Goal: Check status: Check status

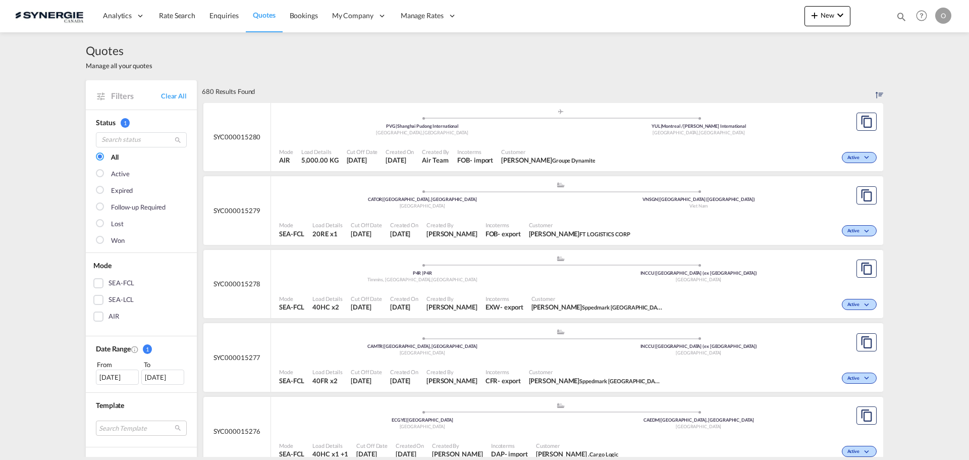
click at [901, 18] on md-icon "icon-magnify" at bounding box center [901, 16] width 11 height 11
click at [733, 13] on select "Bookings Quotes Enquiries" at bounding box center [741, 17] width 48 height 18
select select "Quotes"
click at [717, 8] on select "Bookings Quotes Enquiries" at bounding box center [741, 17] width 48 height 18
click at [784, 20] on input at bounding box center [826, 17] width 126 height 18
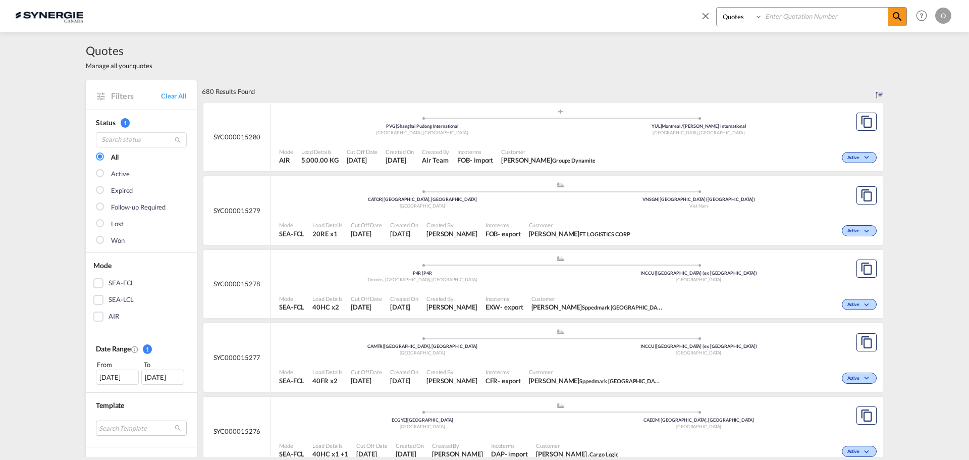
paste input "SYC000014093"
type input "SYC000014093"
click at [899, 17] on md-icon "icon-magnify" at bounding box center [898, 17] width 12 height 12
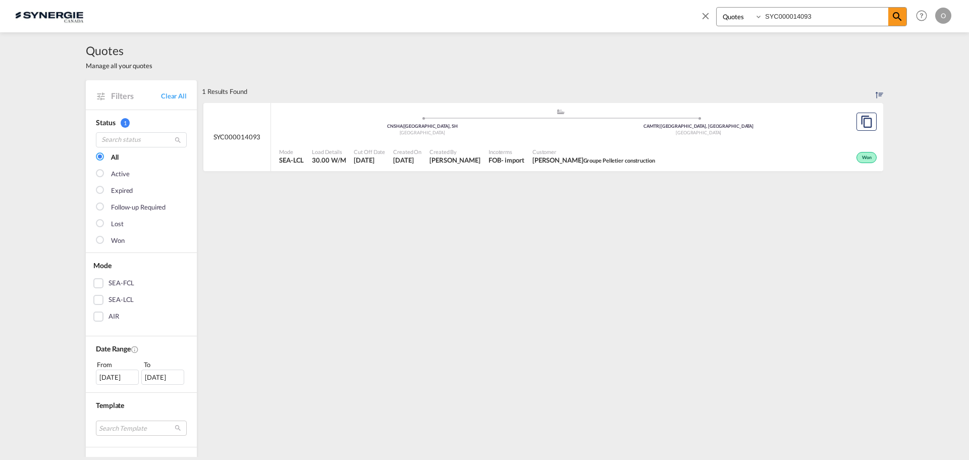
click at [395, 157] on span "[DATE]" at bounding box center [407, 160] width 28 height 9
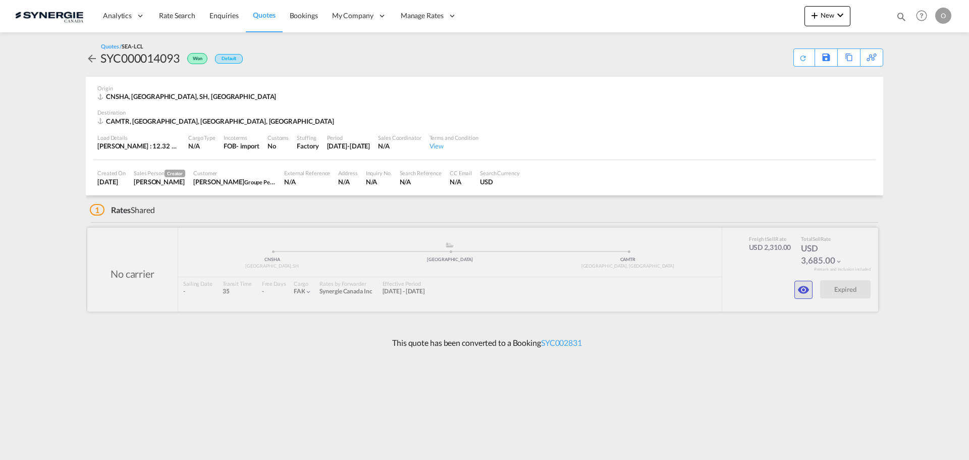
click at [803, 288] on md-icon "icon-eye" at bounding box center [804, 290] width 12 height 12
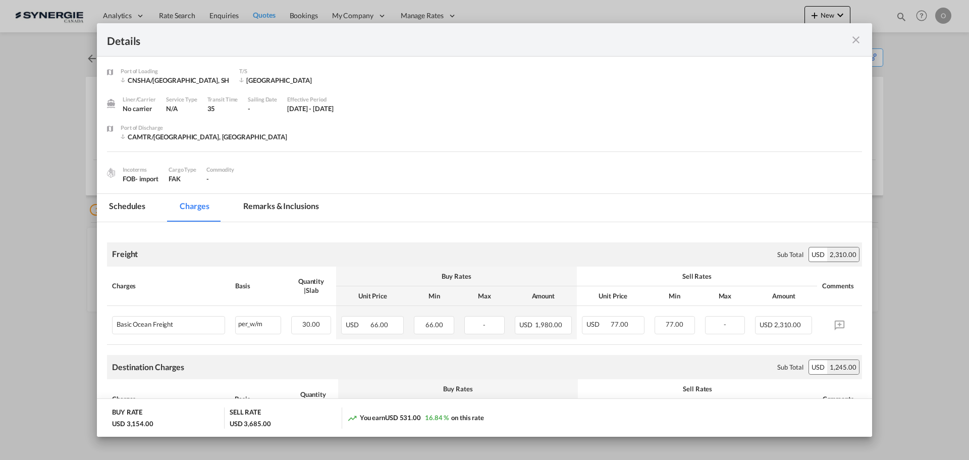
click at [281, 201] on md-tab-item "Remarks & Inclusions" at bounding box center [280, 208] width 99 height 28
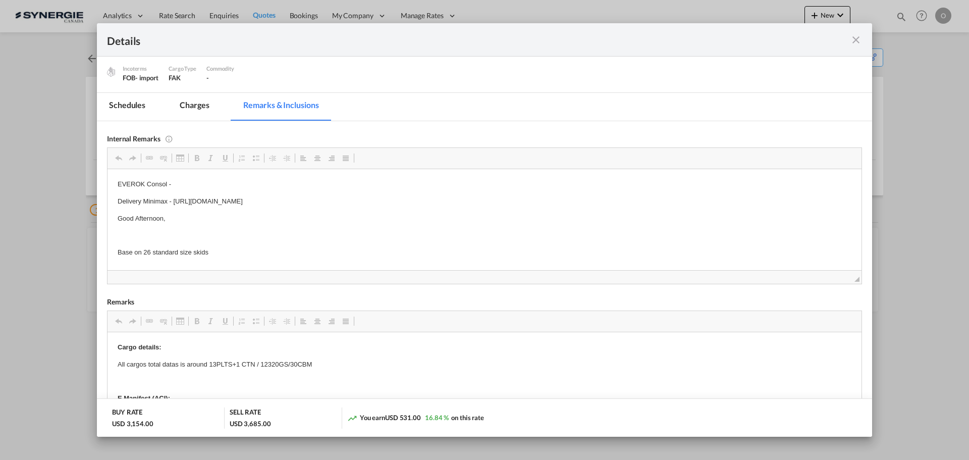
scroll to position [10, 0]
drag, startPoint x: 440, startPoint y: 200, endPoint x: 212, endPoint y: 199, distance: 228.7
drag, startPoint x: 437, startPoint y: 190, endPoint x: 174, endPoint y: 189, distance: 263.1
click at [174, 189] on p "Delivery Minimax - https://app.frontapp.com/open/cnv_q483d8v?key=AcRmIH7woYvZIe…" at bounding box center [485, 191] width 734 height 11
copy p "https://app.frontapp.com/open/cnv_q483d8v?key=AcRmIH7woYvZIev4EEpasgSJqzi4pUy7"
